Goal: Information Seeking & Learning: Check status

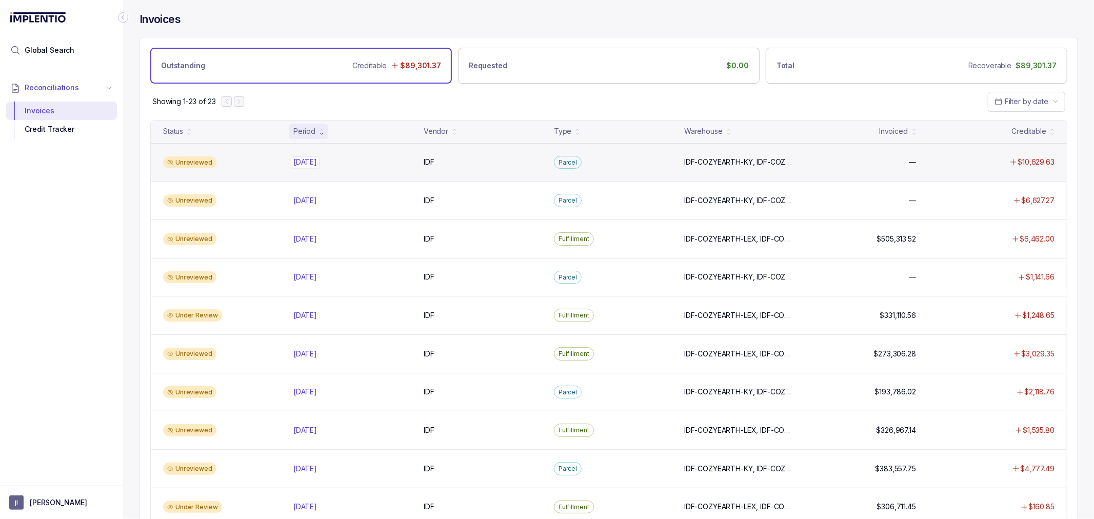
click at [314, 162] on p "[DATE]" at bounding box center [305, 161] width 29 height 11
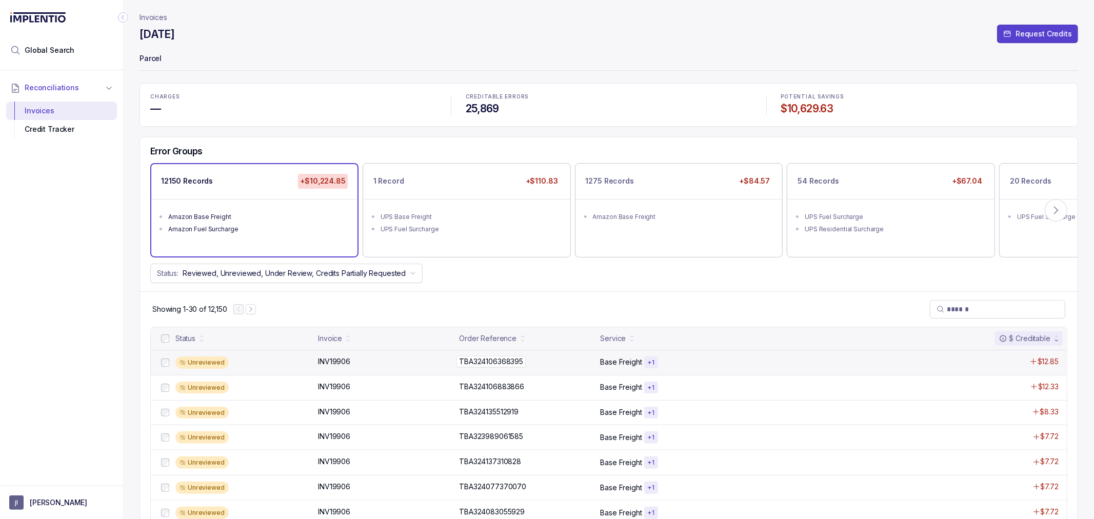
click at [510, 362] on p "TBA324106368395" at bounding box center [491, 361] width 69 height 11
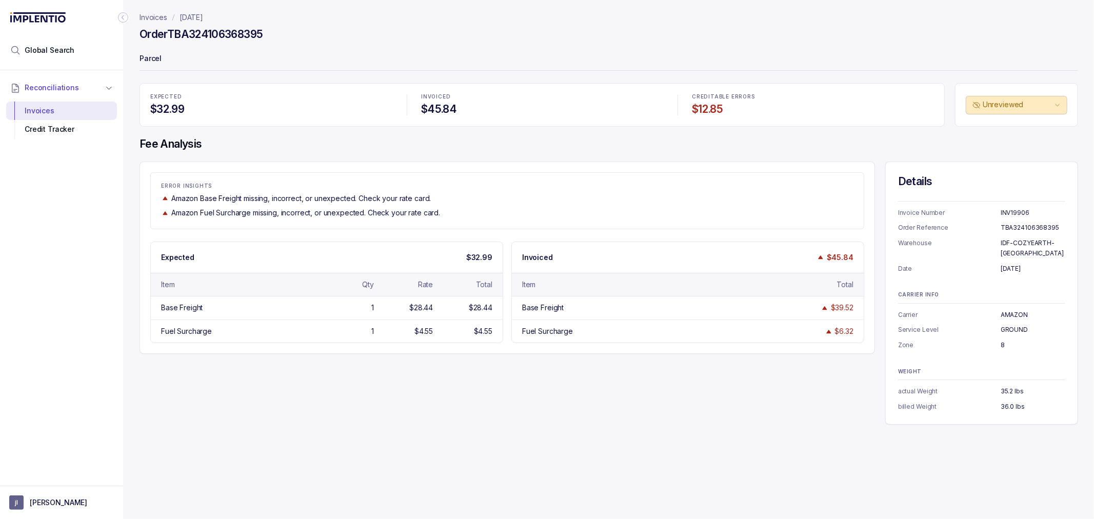
click at [510, 362] on div "ERROR INSIGHTS Amazon Base Freight missing, incorrect, or unexpected. Check you…" at bounding box center [609, 293] width 939 height 263
click at [496, 362] on div "ERROR INSIGHTS Amazon Base Freight missing, incorrect, or unexpected. Check you…" at bounding box center [609, 293] width 939 height 263
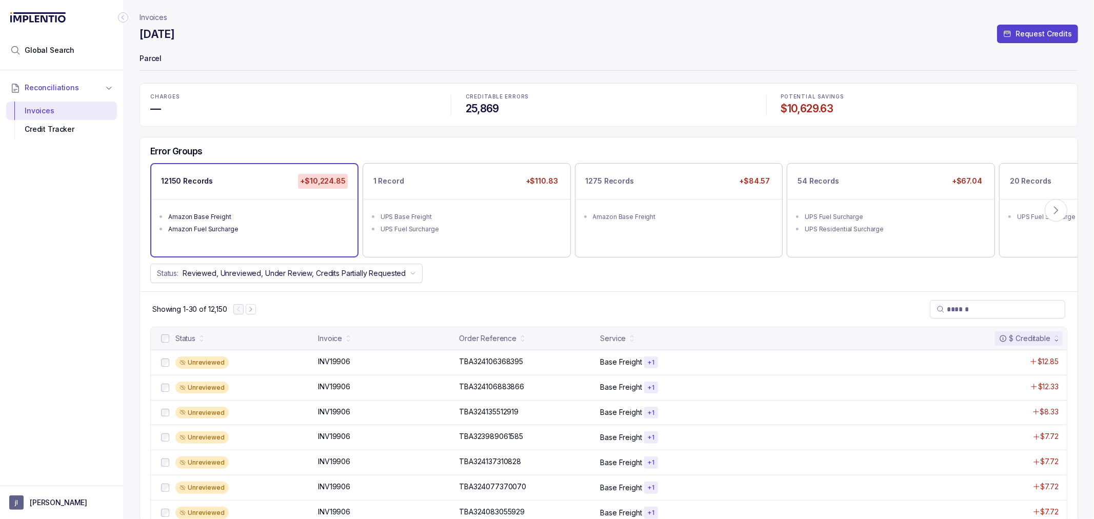
click at [426, 288] on div "Error Groups 12150 Records +$10,224.85 Amazon Base Freight Amazon Fuel Surcharg…" at bounding box center [609, 214] width 938 height 154
drag, startPoint x: 499, startPoint y: 364, endPoint x: 481, endPoint y: 356, distance: 19.5
click at [499, 364] on p "TBA324106368395" at bounding box center [491, 361] width 69 height 11
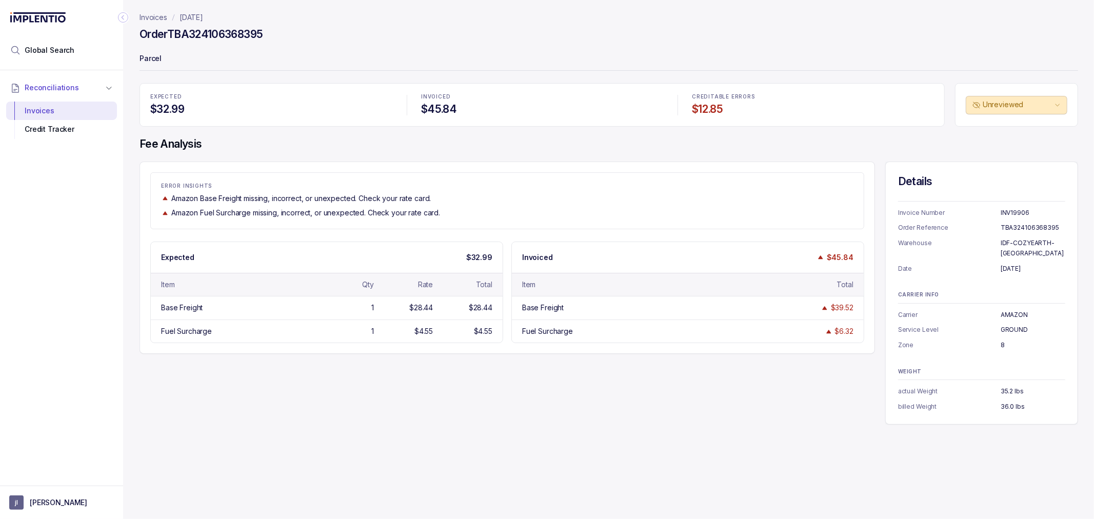
click at [1018, 208] on p "INV19906" at bounding box center [1033, 213] width 65 height 10
click at [1018, 212] on p "INV19906" at bounding box center [1033, 213] width 65 height 10
click at [160, 13] on p "Invoices" at bounding box center [154, 17] width 28 height 10
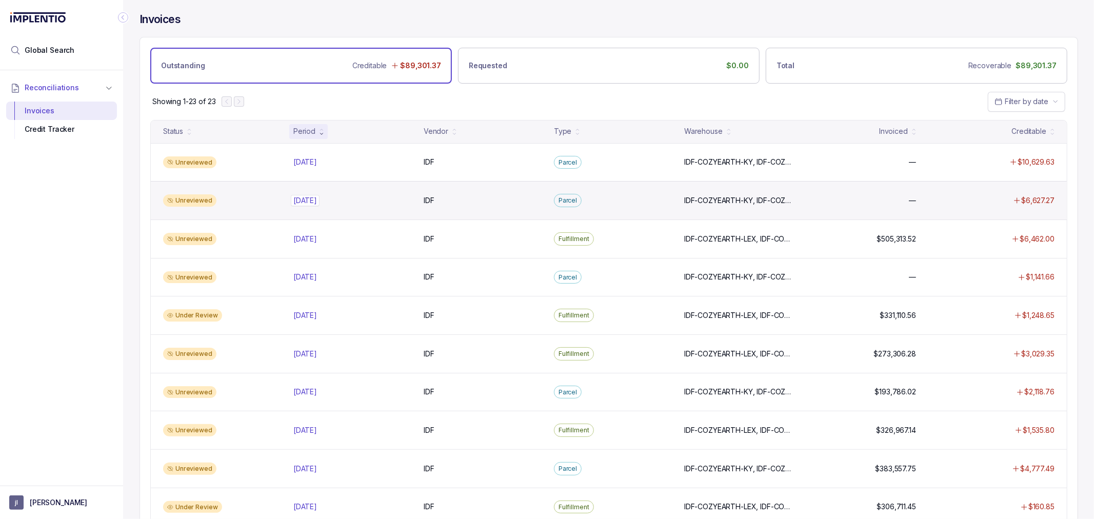
click at [312, 200] on p "[DATE]" at bounding box center [305, 200] width 29 height 11
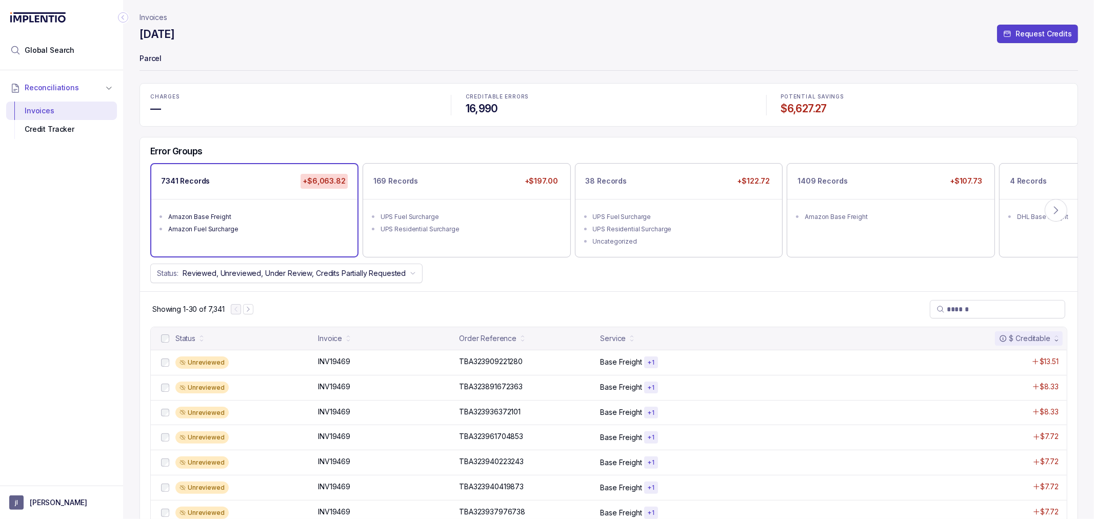
click at [156, 21] on p "Invoices" at bounding box center [154, 17] width 28 height 10
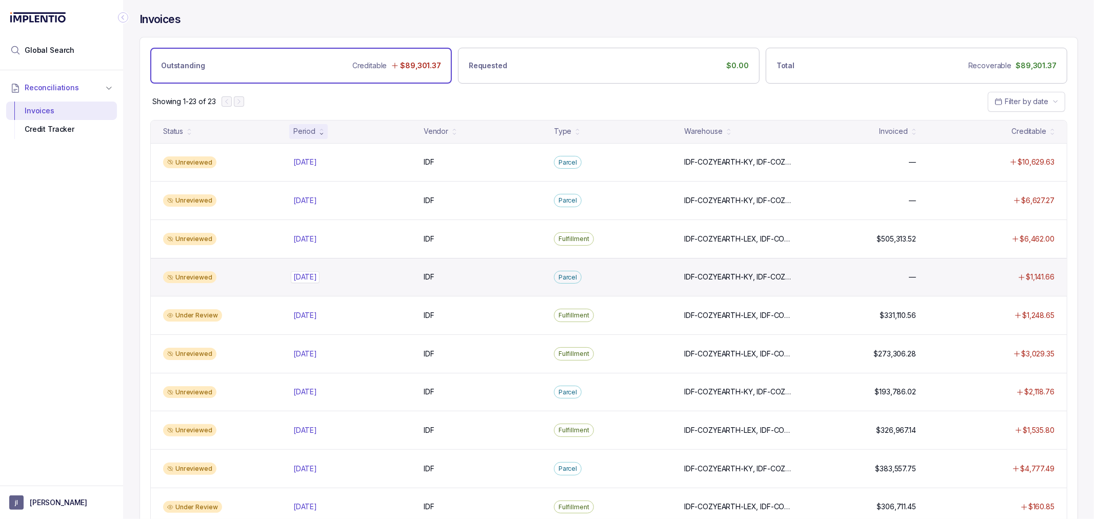
click at [299, 276] on p "[DATE]" at bounding box center [305, 276] width 29 height 11
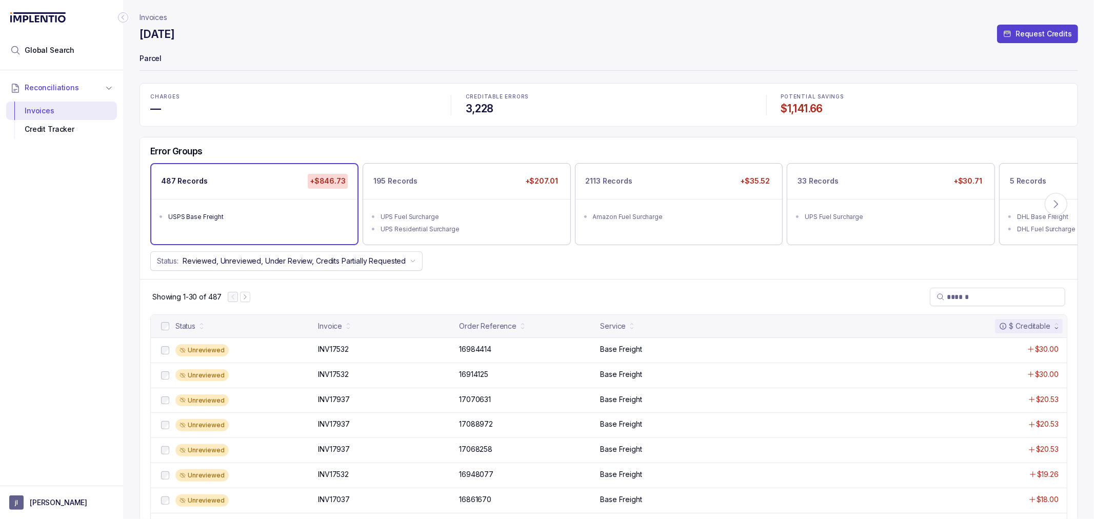
click at [157, 21] on p "Invoices" at bounding box center [154, 17] width 28 height 10
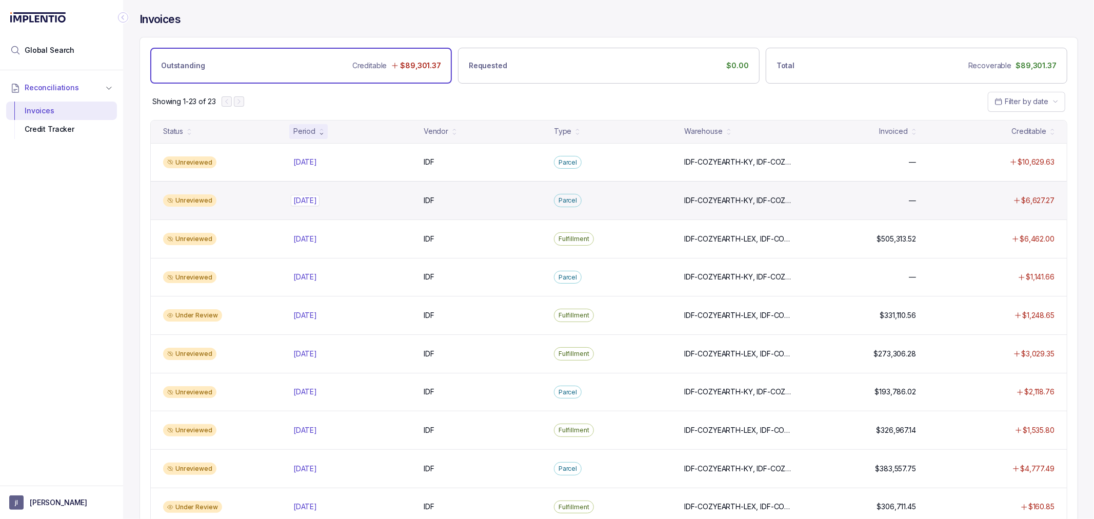
click at [316, 199] on p "[DATE]" at bounding box center [305, 200] width 29 height 11
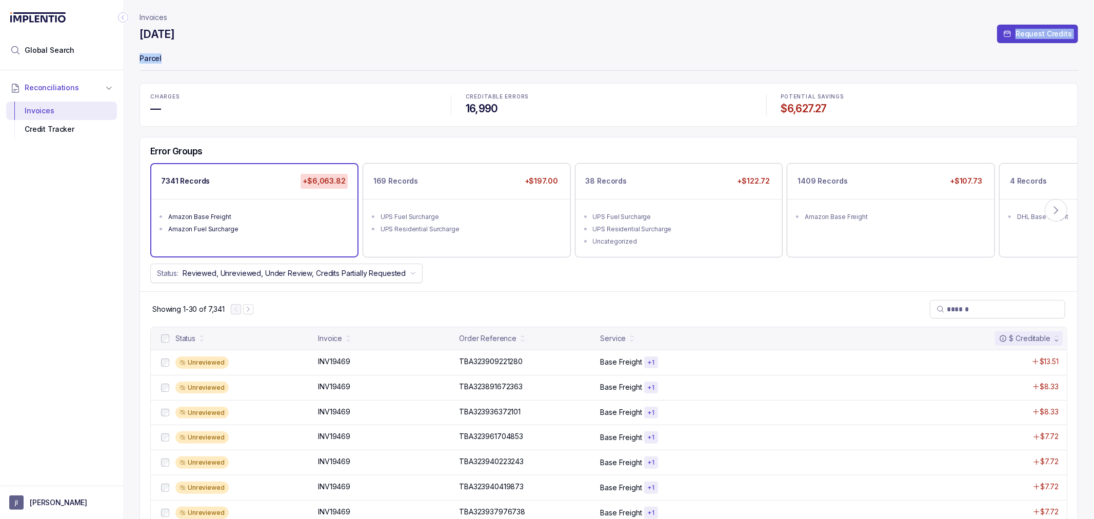
click at [175, 41] on header "Invoices [DATE] Request Credits Parcel" at bounding box center [609, 41] width 939 height 83
drag, startPoint x: 196, startPoint y: 39, endPoint x: 171, endPoint y: 17, distance: 33.8
click at [174, 38] on h4 "[DATE]" at bounding box center [157, 34] width 35 height 14
click at [161, 14] on p "Invoices" at bounding box center [154, 17] width 28 height 10
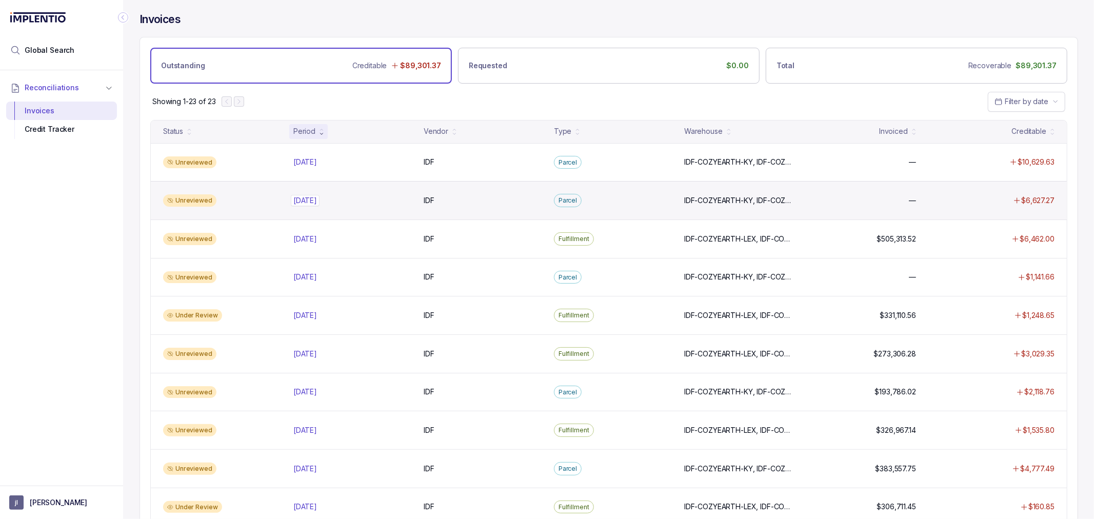
click at [308, 202] on p "[DATE]" at bounding box center [305, 200] width 29 height 11
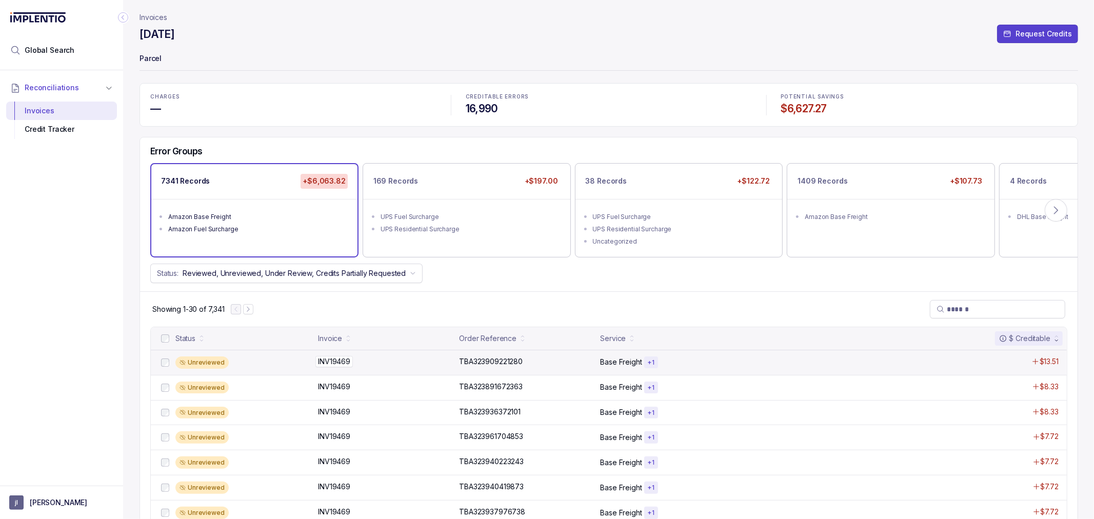
click at [342, 361] on p "INV19469" at bounding box center [333, 361] width 37 height 11
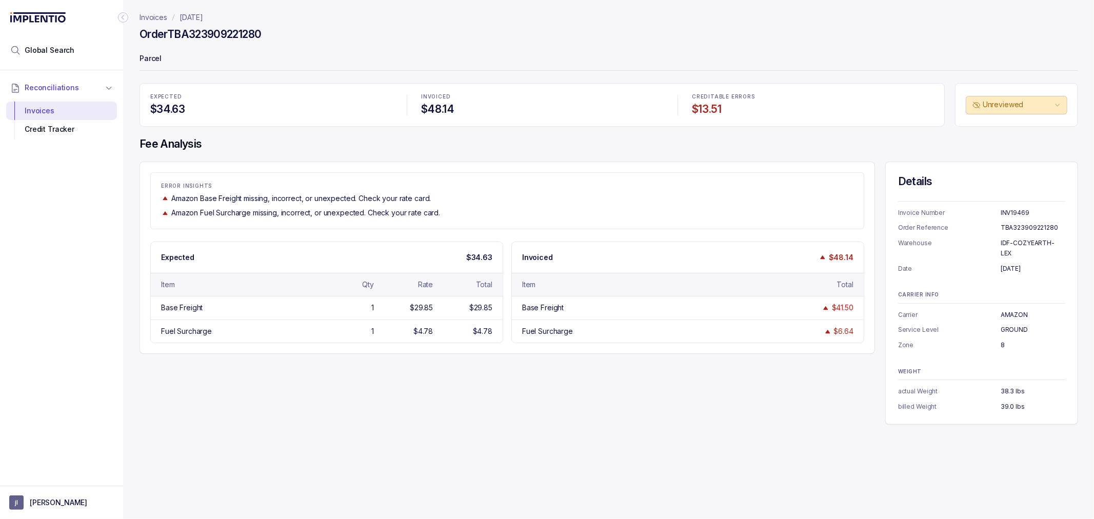
click at [578, 413] on div "ERROR INSIGHTS Amazon Base Freight missing, incorrect, or unexpected. Check you…" at bounding box center [609, 293] width 939 height 263
click at [576, 399] on div "ERROR INSIGHTS Amazon Base Freight missing, incorrect, or unexpected. Check you…" at bounding box center [609, 293] width 939 height 263
click at [478, 409] on div "ERROR INSIGHTS Amazon Base Freight missing, incorrect, or unexpected. Check you…" at bounding box center [609, 293] width 939 height 263
drag, startPoint x: 154, startPoint y: 16, endPoint x: 211, endPoint y: 70, distance: 78.0
click at [154, 16] on p "Invoices" at bounding box center [154, 17] width 28 height 10
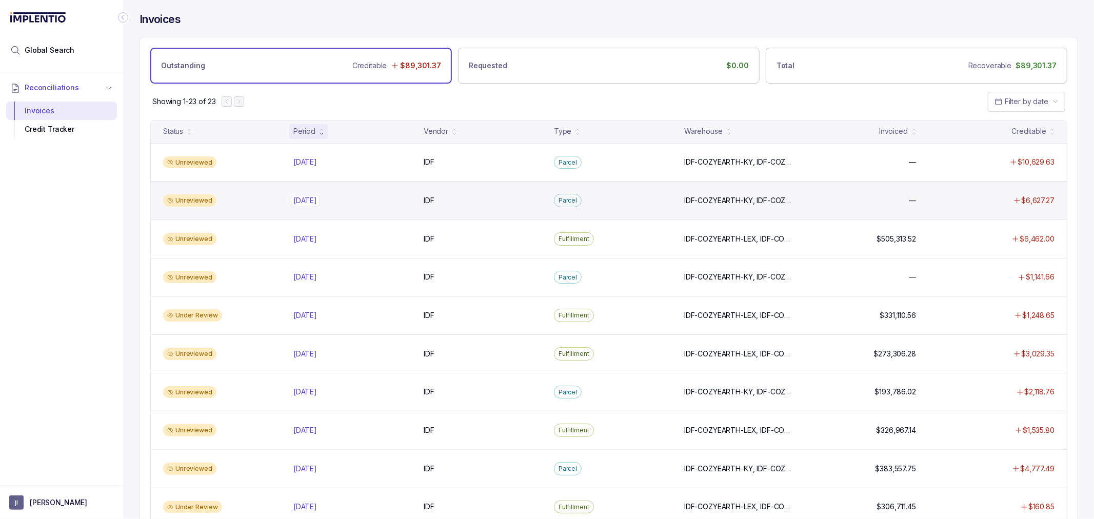
click at [313, 198] on p "[DATE]" at bounding box center [305, 200] width 29 height 11
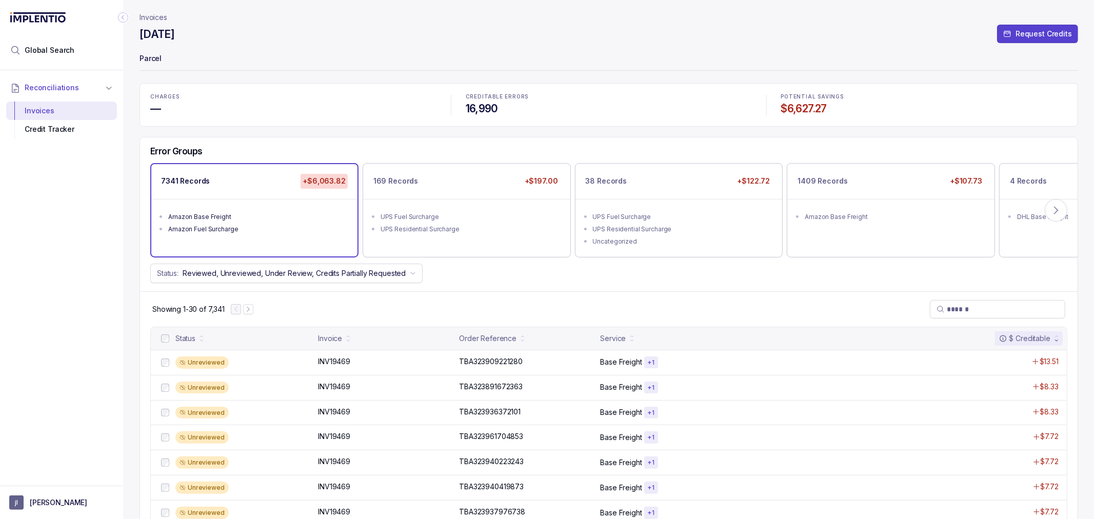
click at [239, 98] on p "CHARGES" at bounding box center [293, 97] width 286 height 6
click at [72, 260] on div "Reconciliations Invoices Credit Tracker" at bounding box center [61, 274] width 123 height 409
click at [80, 255] on div "Reconciliations Invoices Credit Tracker" at bounding box center [61, 274] width 123 height 409
click at [114, 219] on div "Reconciliations Invoices Credit Tracker" at bounding box center [61, 274] width 123 height 409
click at [152, 15] on p "Invoices" at bounding box center [154, 17] width 28 height 10
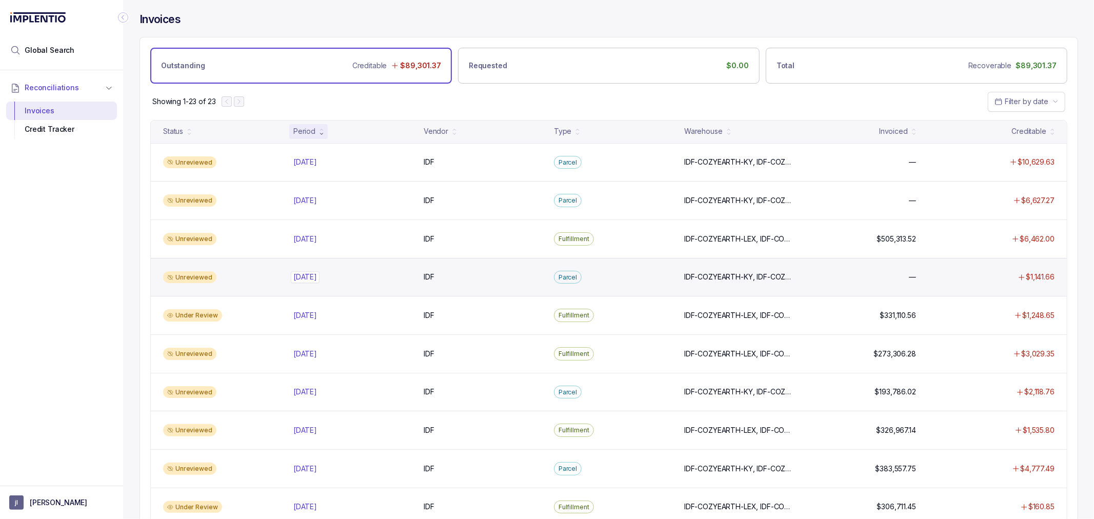
click at [307, 277] on p "[DATE]" at bounding box center [305, 276] width 29 height 11
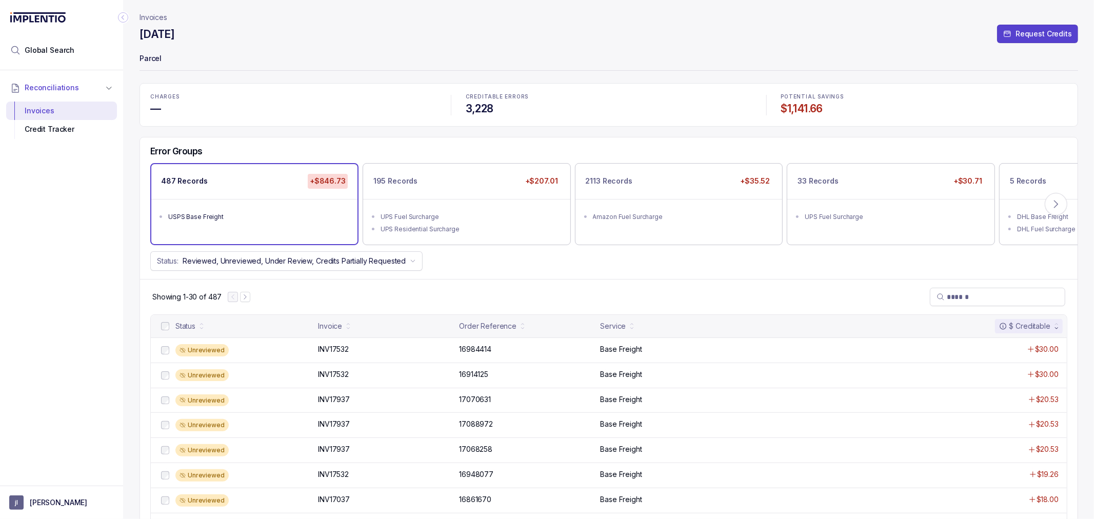
click at [455, 264] on div "Status: Reviewed, Unreviewed, Under Review, Credits Partially Requested" at bounding box center [609, 260] width 938 height 19
click at [477, 272] on div "Error Groups 487 Records +$846.73 USPS Base Freight 195 Records +$207.01 UPS Fu…" at bounding box center [609, 208] width 938 height 142
click at [161, 12] on p "Invoices" at bounding box center [154, 17] width 28 height 10
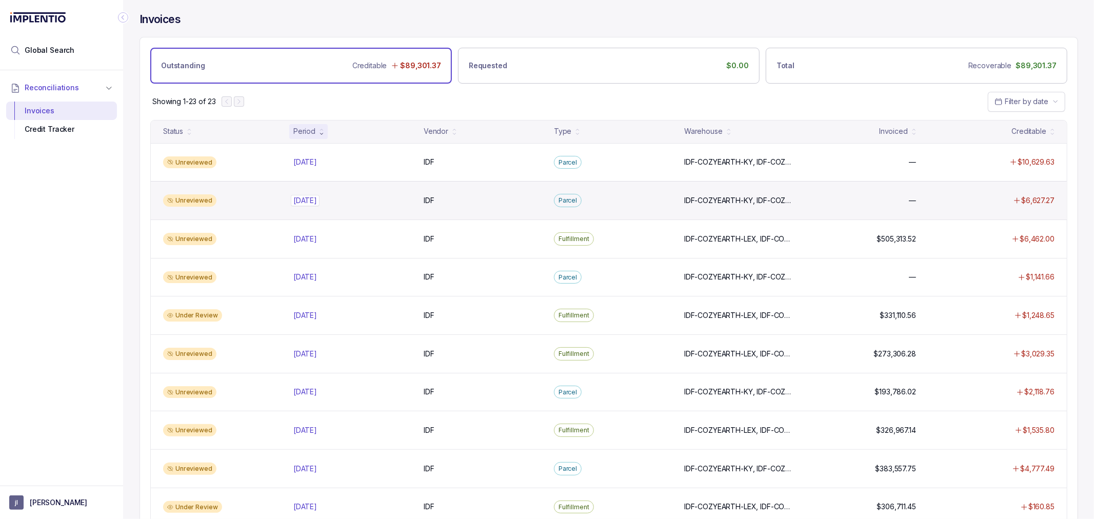
click at [315, 199] on p "[DATE]" at bounding box center [305, 200] width 29 height 11
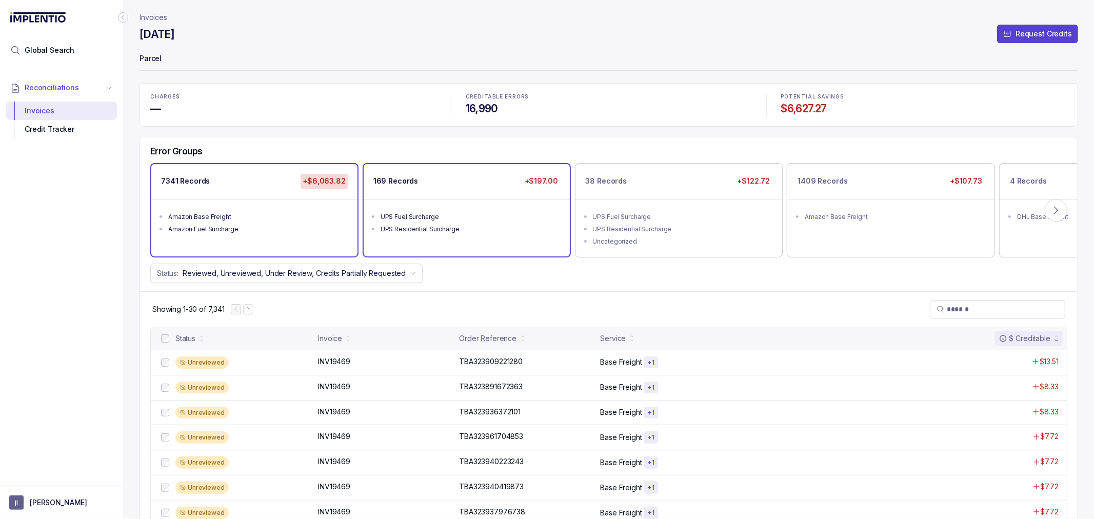
click at [496, 236] on ul "UPS Fuel Surcharge UPS Residential Surcharge" at bounding box center [467, 221] width 206 height 45
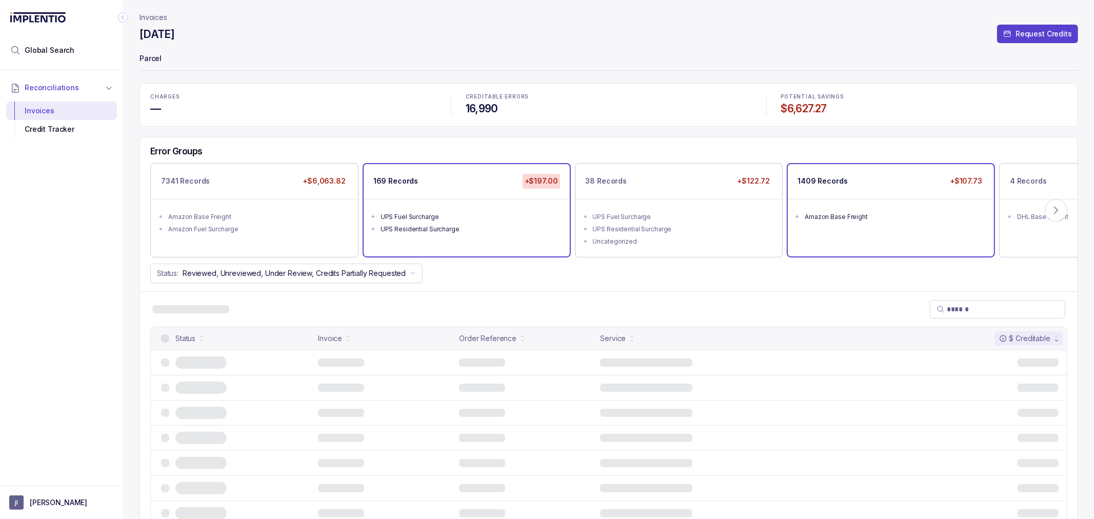
drag, startPoint x: 707, startPoint y: 250, endPoint x: 810, endPoint y: 245, distance: 103.8
click at [708, 250] on ul "UPS Fuel Surcharge UPS Residential Surcharge Uncategorized" at bounding box center [679, 228] width 207 height 58
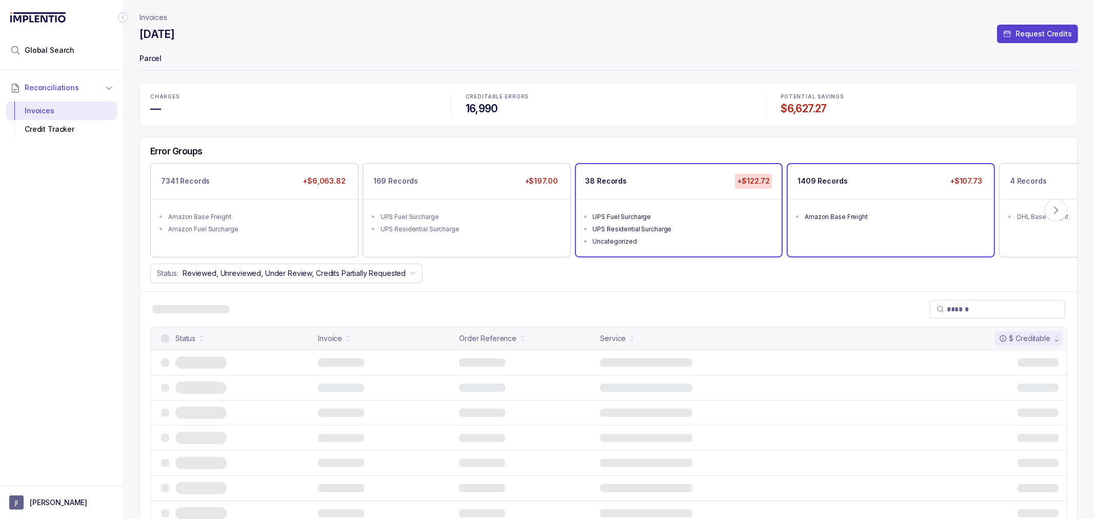
click at [894, 226] on ul "Amazon Base Freight" at bounding box center [891, 215] width 206 height 33
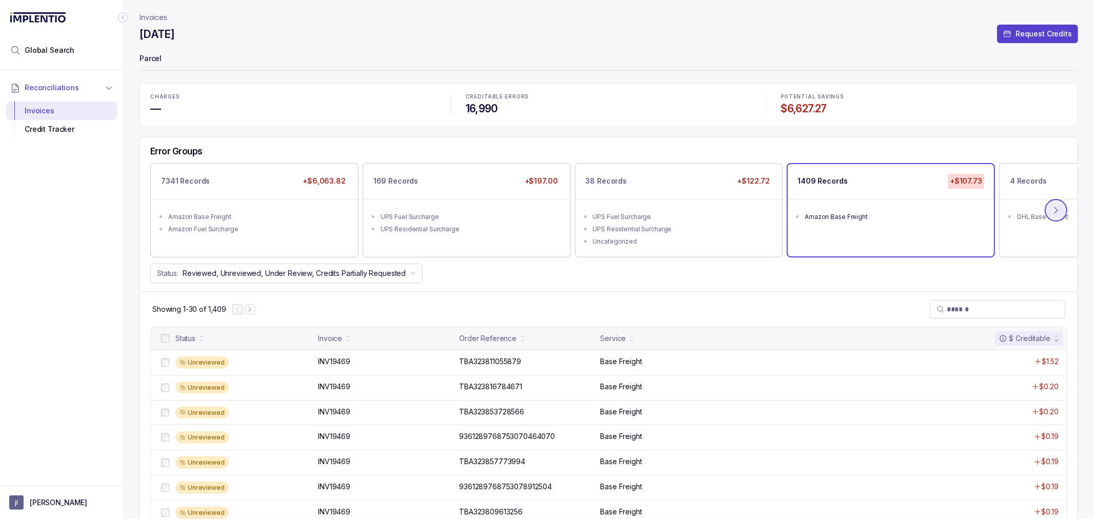
click at [1048, 206] on button at bounding box center [1056, 210] width 23 height 23
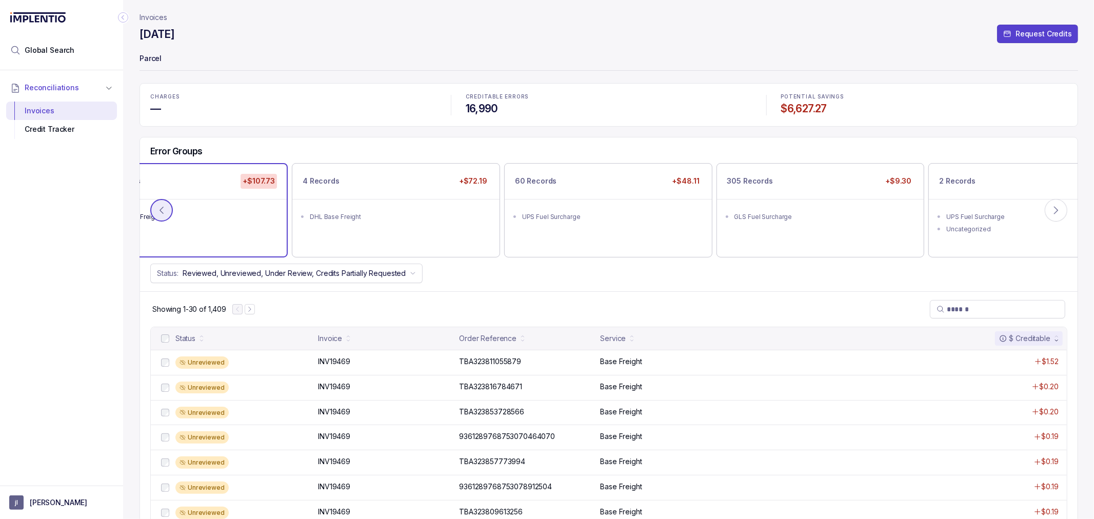
click at [160, 206] on icon at bounding box center [161, 210] width 10 height 10
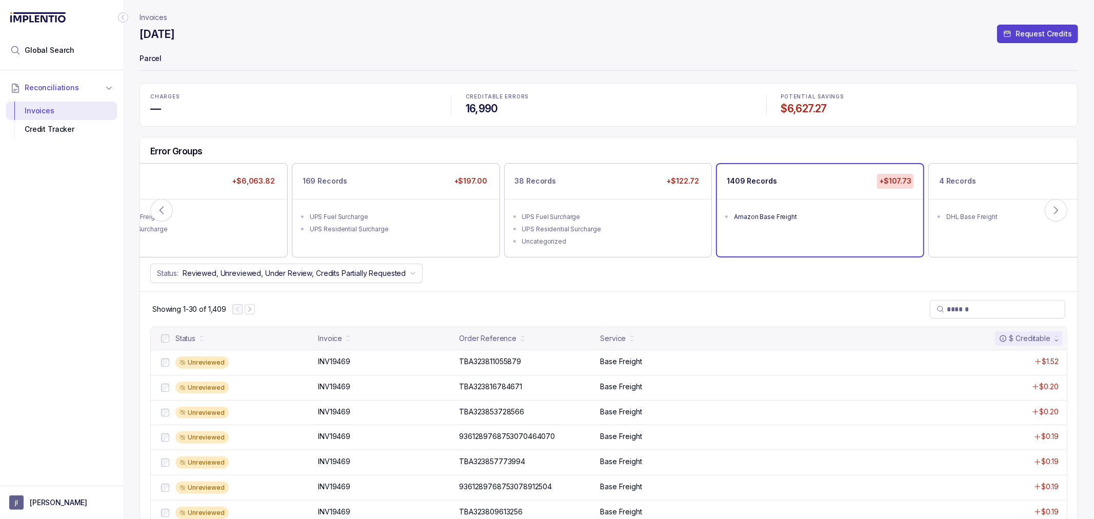
click at [152, 16] on p "Invoices" at bounding box center [154, 17] width 28 height 10
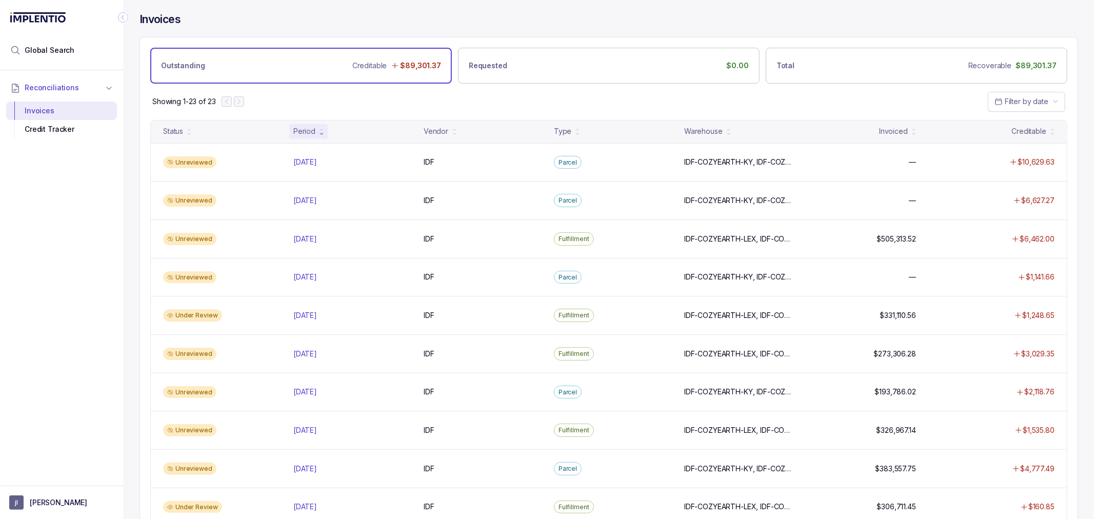
click at [73, 210] on div "Reconciliations Invoices Credit Tracker" at bounding box center [61, 274] width 123 height 409
